Goal: Information Seeking & Learning: Learn about a topic

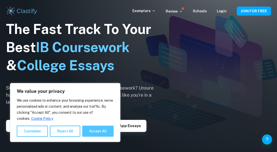
click at [99, 135] on button "Accept All" at bounding box center [97, 130] width 31 height 11
checkbox input "true"
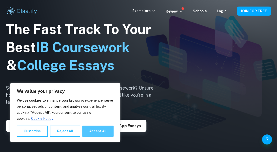
checkbox input "true"
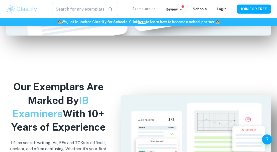
click at [147, 10] on p "Exemplars" at bounding box center [143, 9] width 23 height 6
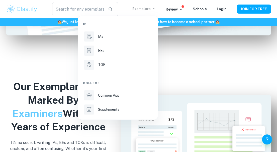
scroll to position [397, 0]
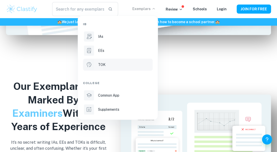
click at [101, 66] on p "TOK" at bounding box center [102, 65] width 8 height 6
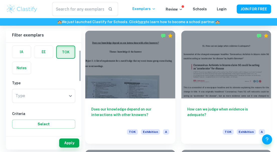
scroll to position [22, 0]
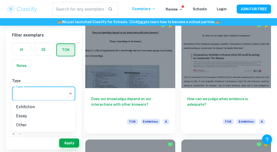
scroll to position [836, 0]
click at [32, 105] on li "Exhibition" at bounding box center [43, 106] width 63 height 9
type input "Exhibition"
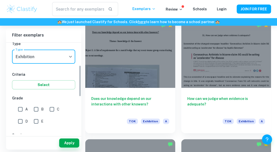
scroll to position [66, 0]
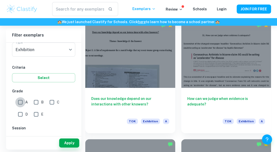
click at [20, 102] on input "A" at bounding box center [20, 102] width 10 height 10
checkbox input "true"
click at [65, 142] on button "Apply" at bounding box center [69, 142] width 20 height 9
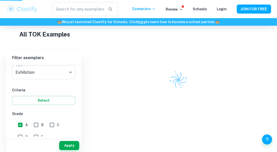
scroll to position [79, 0]
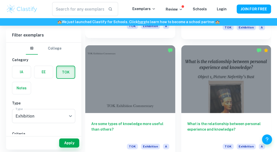
scroll to position [838, 0]
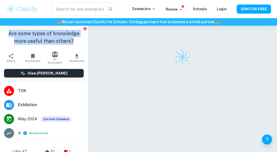
drag, startPoint x: 0, startPoint y: 0, endPoint x: 9, endPoint y: 31, distance: 32.3
click at [9, 31] on h1 "Are some types of knowledge more useful than others?" at bounding box center [44, 37] width 80 height 15
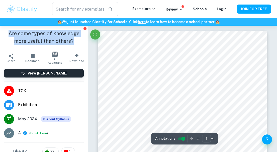
drag, startPoint x: 9, startPoint y: 31, endPoint x: 61, endPoint y: 34, distance: 52.8
copy h1 "Are some types of knowledge more useful than others?"
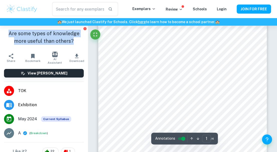
scroll to position [79, 0]
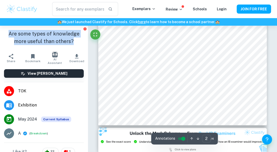
type input "3"
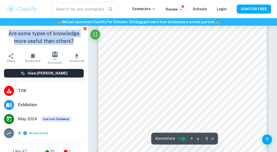
scroll to position [636, 0]
